Goal: Task Accomplishment & Management: Use online tool/utility

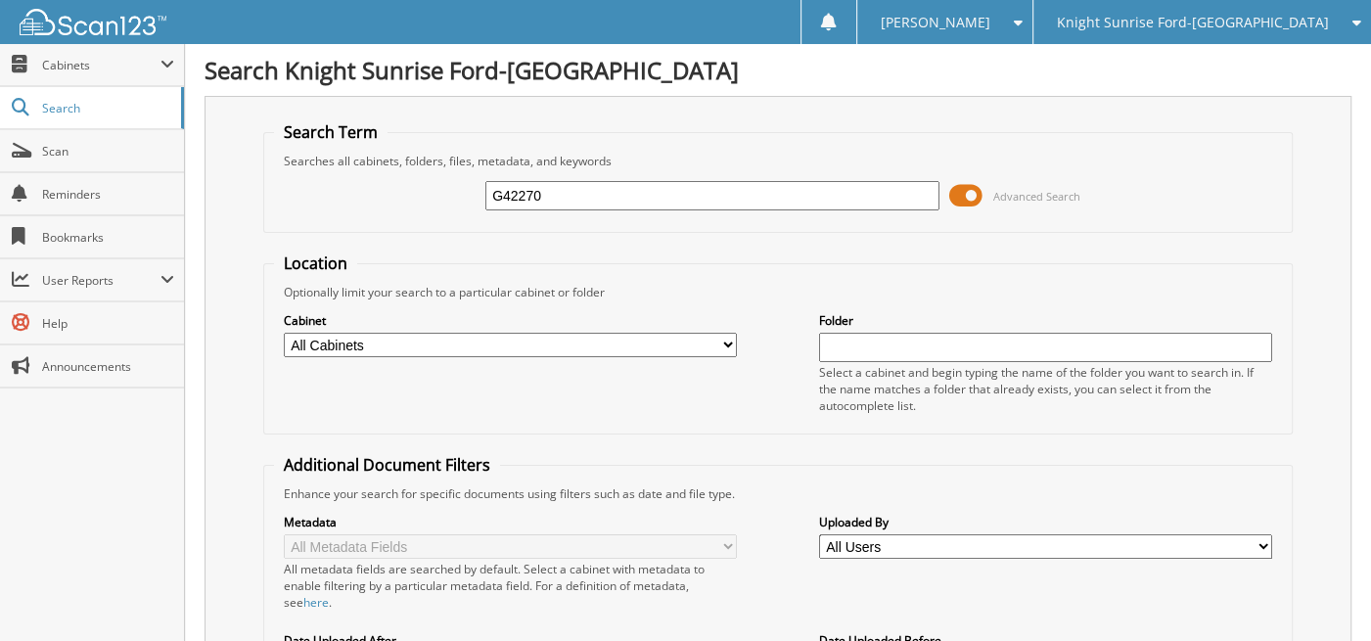
type input "G42270"
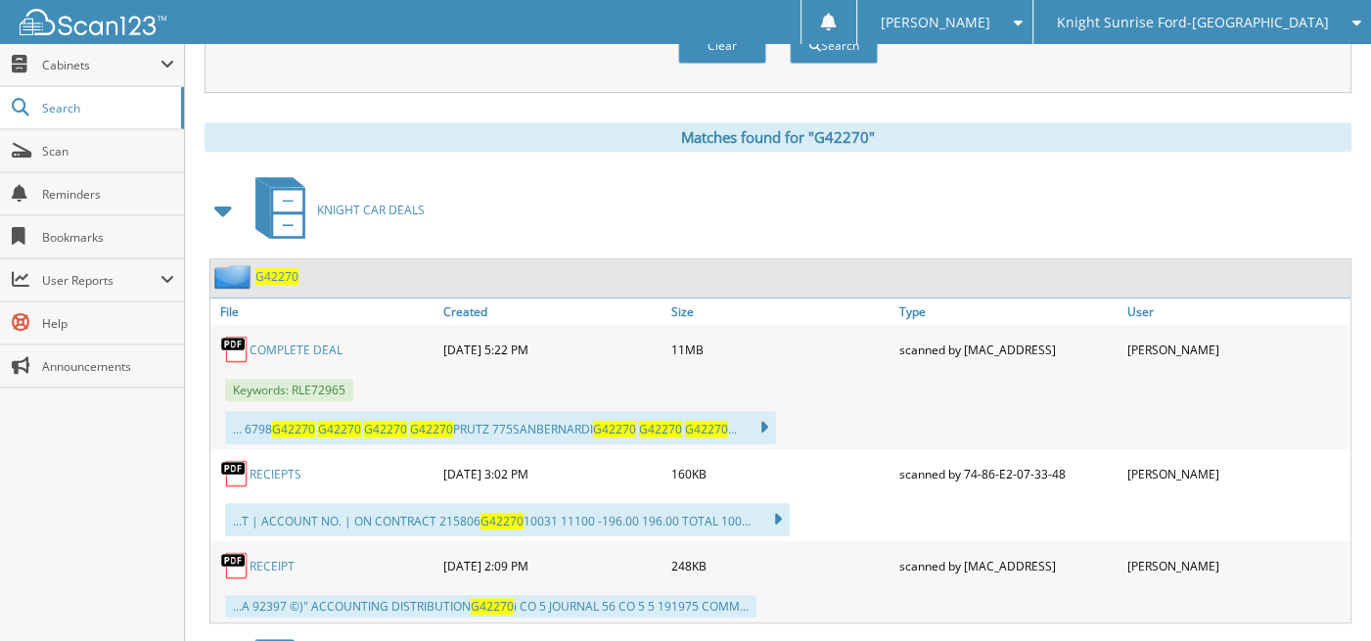
scroll to position [783, 0]
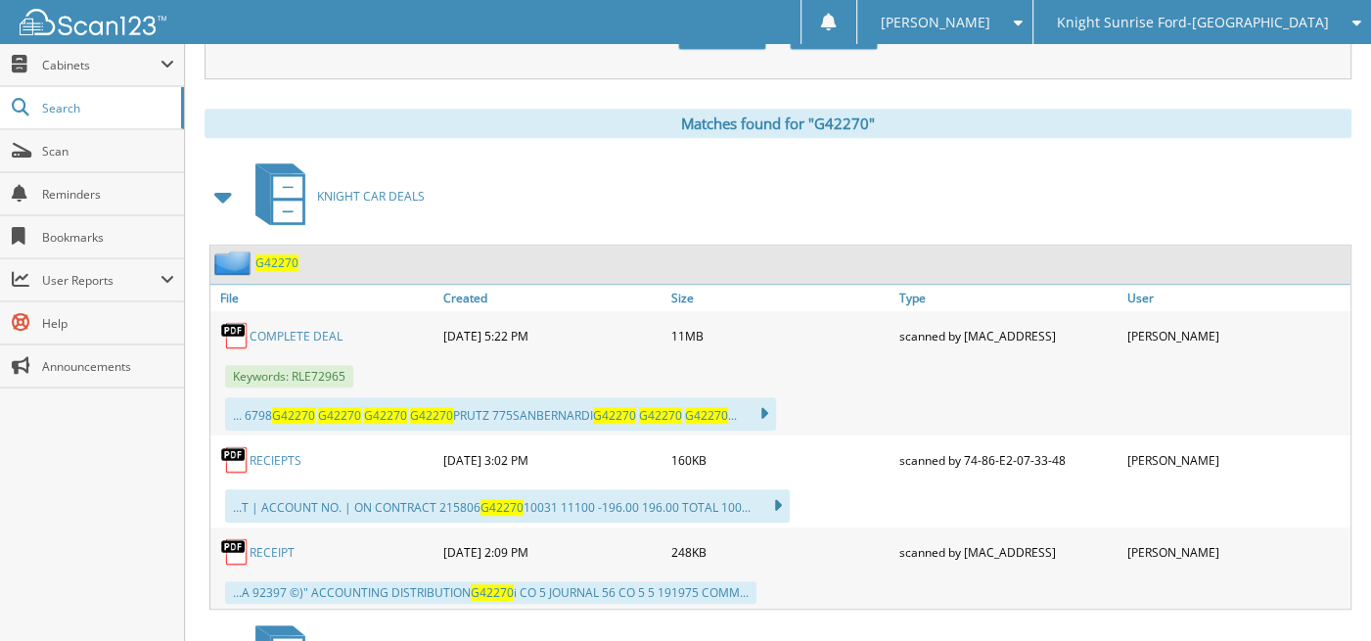
click at [258, 328] on link "COMPLETE DEAL" at bounding box center [295, 336] width 93 height 17
click at [271, 328] on link "COMPLETE DEAL" at bounding box center [295, 336] width 93 height 17
click at [296, 328] on link "COMPLETE DEAL" at bounding box center [295, 336] width 93 height 17
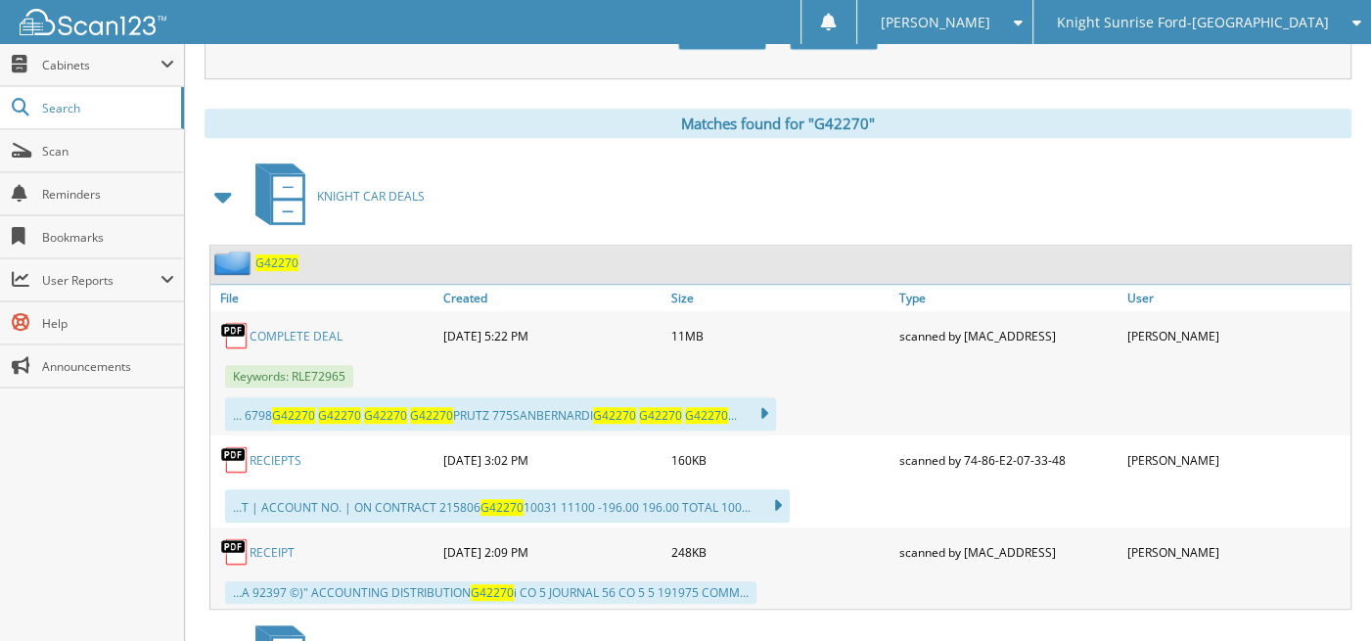
click at [296, 328] on link "COMPLETE DEAL" at bounding box center [295, 336] width 93 height 17
click at [316, 328] on link "COMPLETE DEAL" at bounding box center [295, 336] width 93 height 17
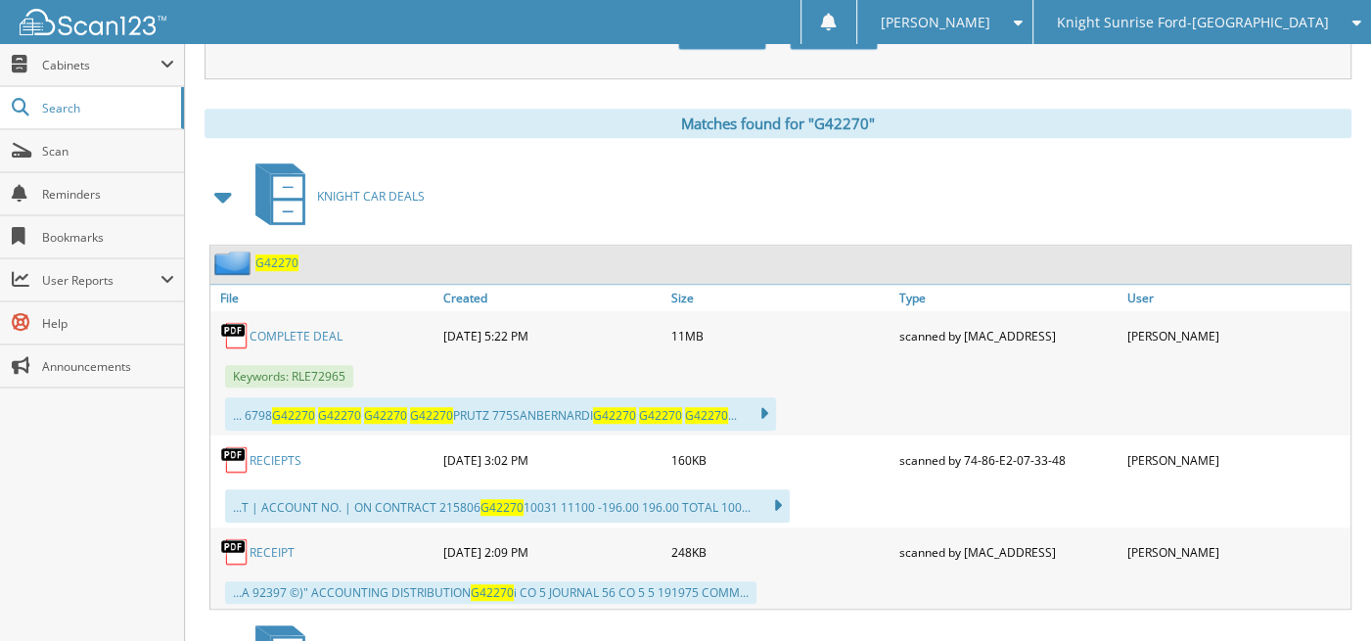
click at [316, 328] on link "COMPLETE DEAL" at bounding box center [295, 336] width 93 height 17
click at [315, 328] on link "COMPLETE DEAL" at bounding box center [295, 336] width 93 height 17
click at [310, 328] on link "COMPLETE DEAL" at bounding box center [295, 336] width 93 height 17
click at [309, 328] on link "COMPLETE DEAL" at bounding box center [295, 336] width 93 height 17
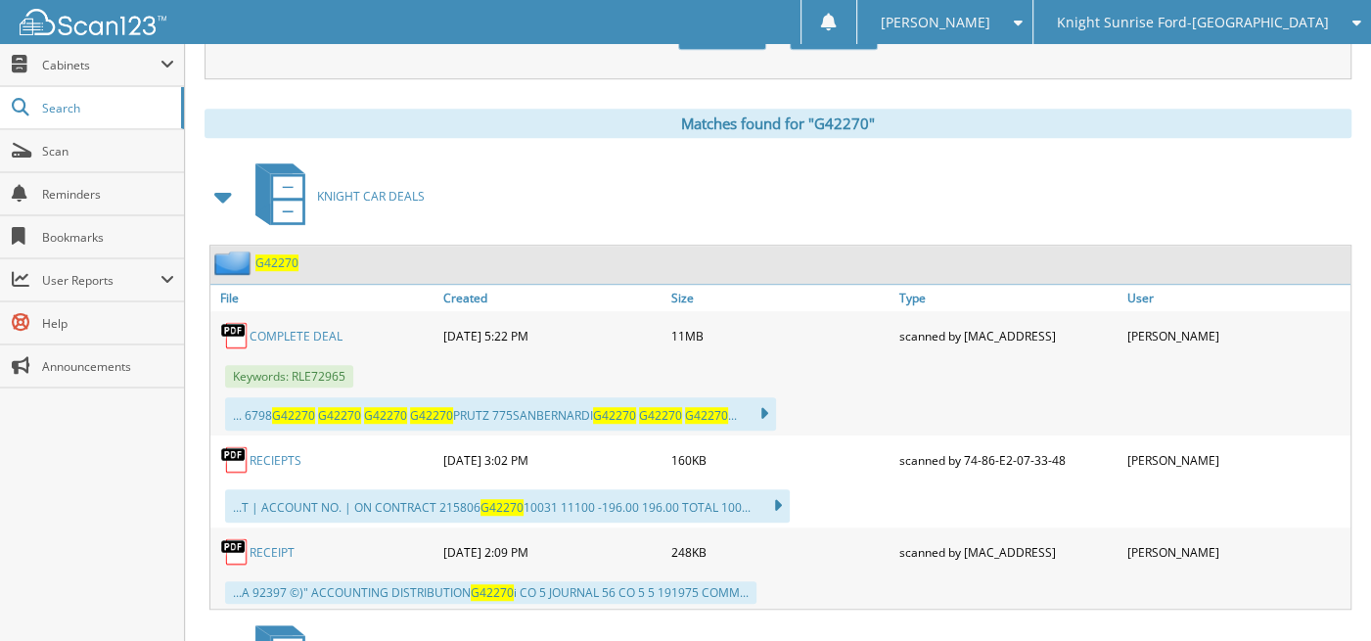
click at [290, 328] on link "COMPLETE DEAL" at bounding box center [295, 336] width 93 height 17
click at [281, 452] on link "RECIEPTS" at bounding box center [275, 460] width 52 height 17
click at [295, 328] on link "COMPLETE DEAL" at bounding box center [295, 336] width 93 height 17
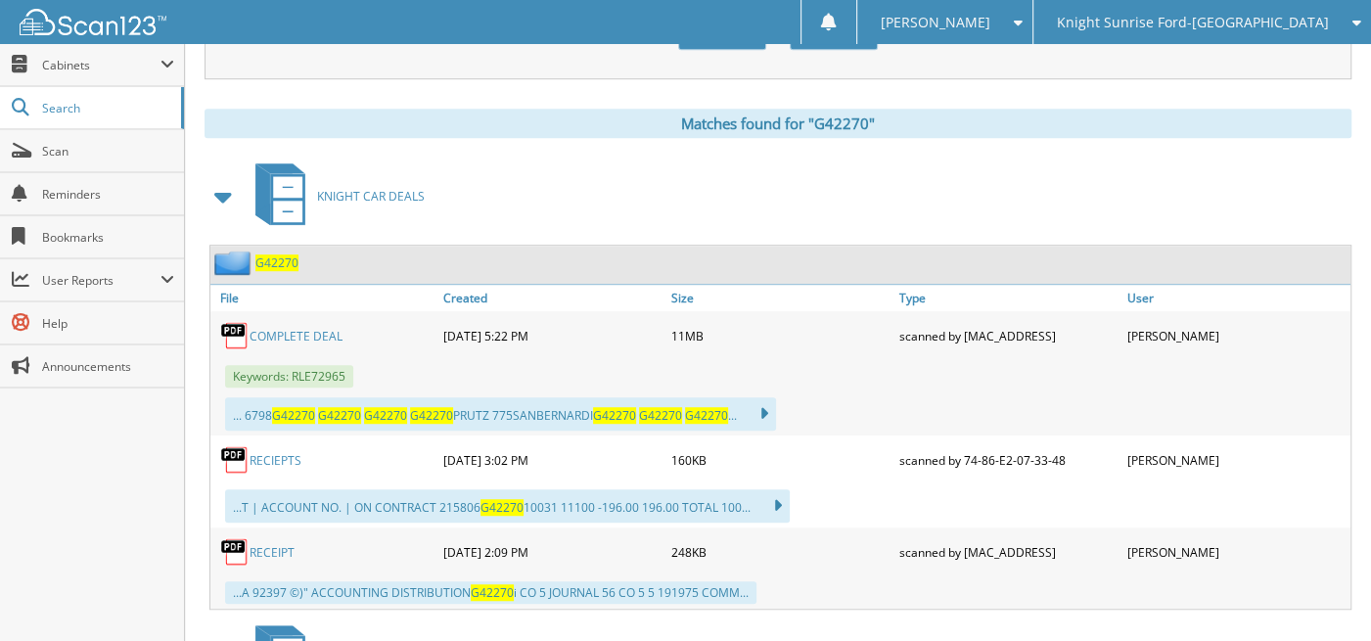
click at [232, 321] on img at bounding box center [234, 335] width 29 height 29
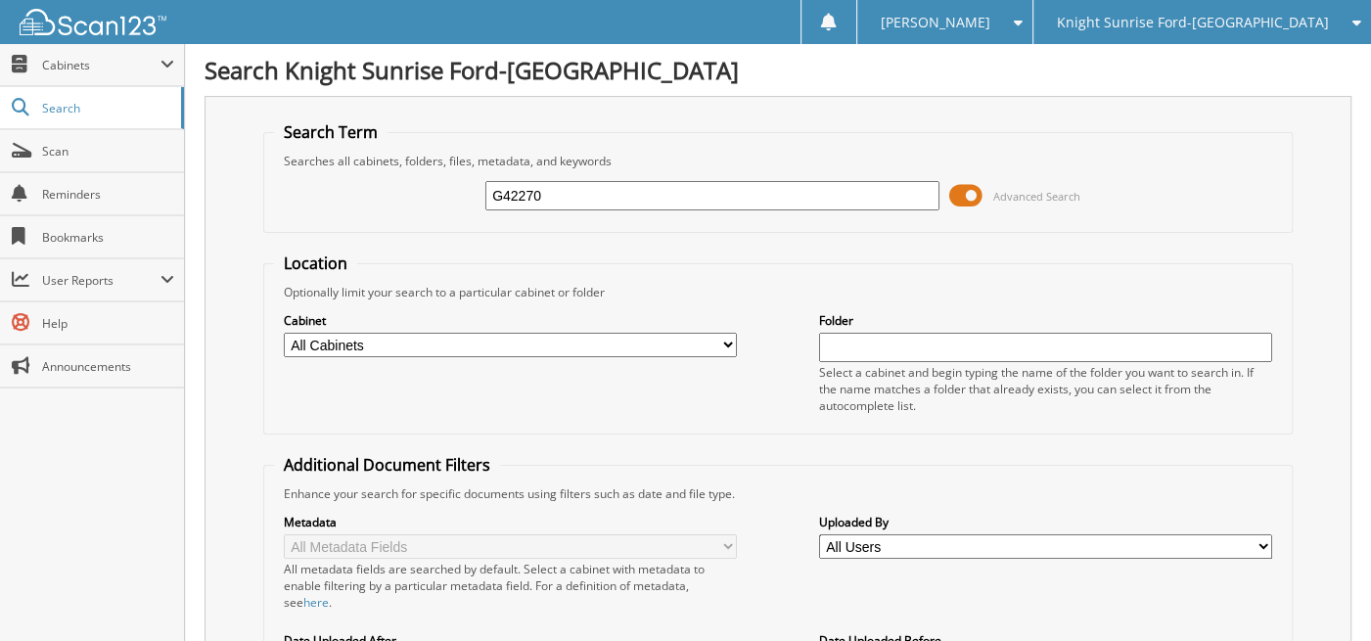
type input "G42270"
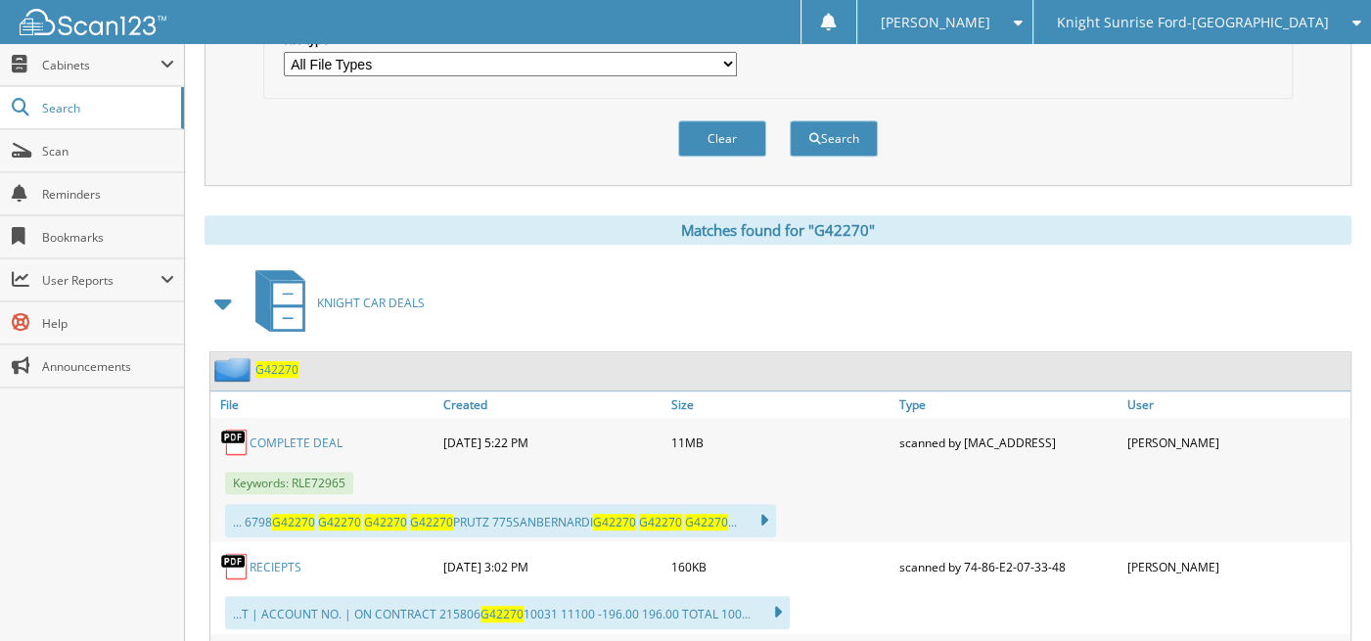
scroll to position [685, 0]
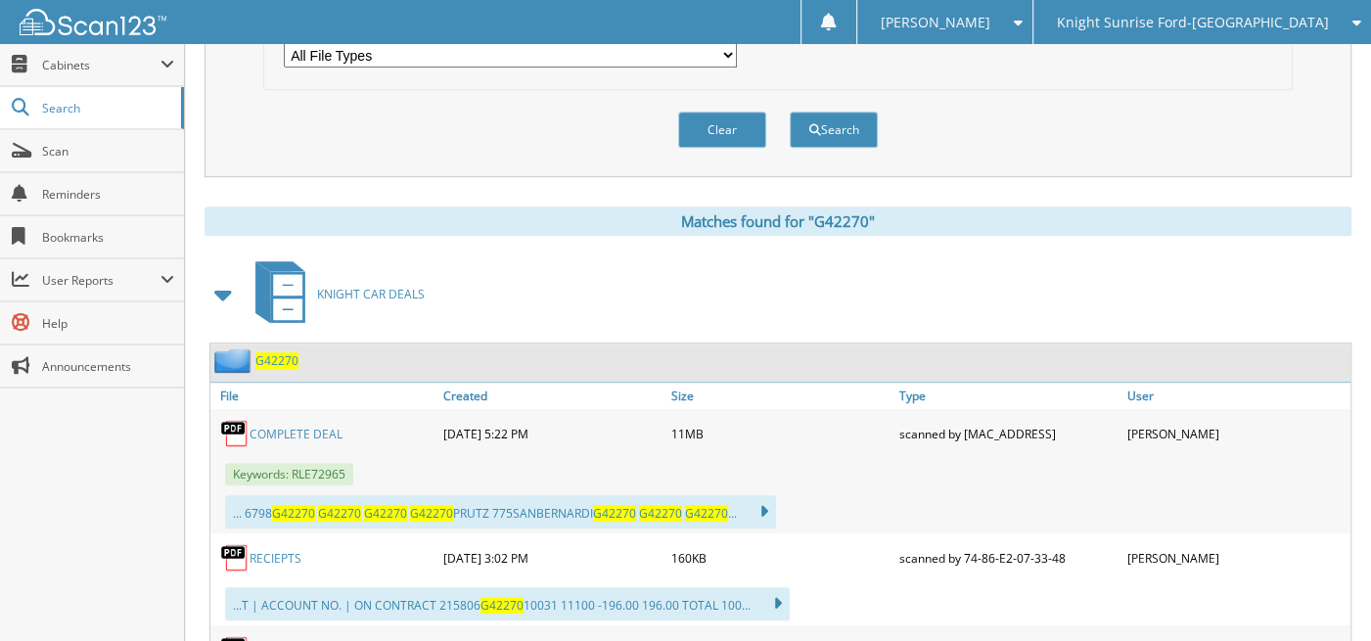
click at [290, 426] on link "COMPLETE DEAL" at bounding box center [295, 434] width 93 height 17
